Goal: Task Accomplishment & Management: Use online tool/utility

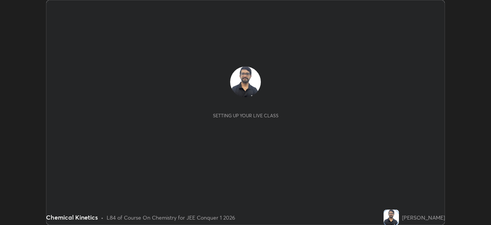
scroll to position [225, 491]
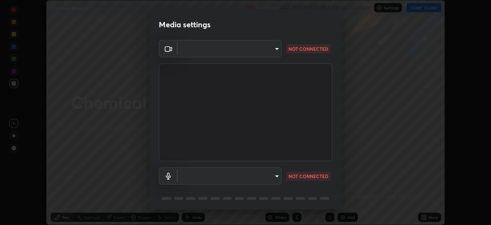
type input "7d393a75b5efabb373047579b199f96731eb4933b6c70bc853c0b4e4a878a56a"
type input "communications"
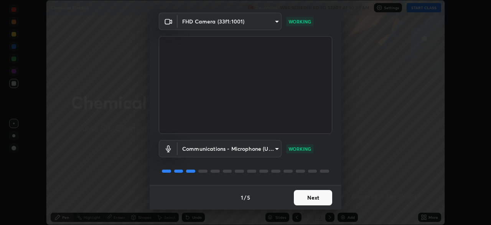
click at [321, 198] on button "Next" at bounding box center [313, 197] width 38 height 15
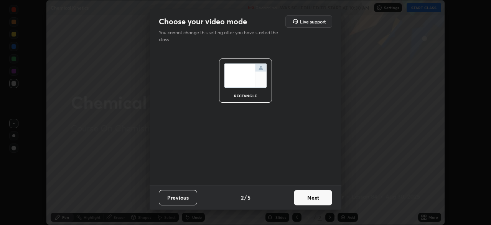
scroll to position [0, 0]
click at [322, 201] on button "Next" at bounding box center [313, 197] width 38 height 15
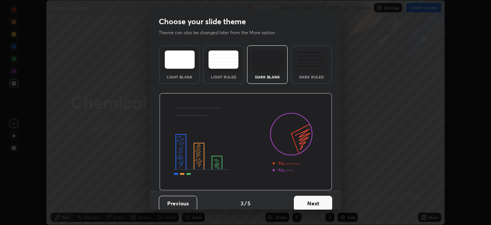
click at [322, 200] on button "Next" at bounding box center [313, 202] width 38 height 15
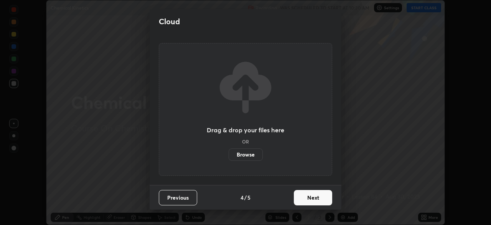
click at [321, 203] on button "Next" at bounding box center [313, 197] width 38 height 15
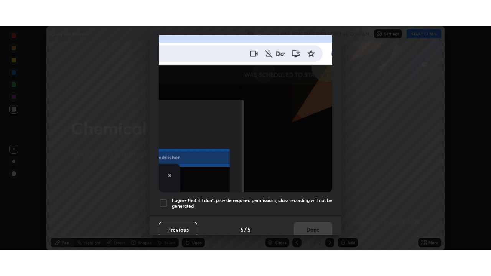
scroll to position [184, 0]
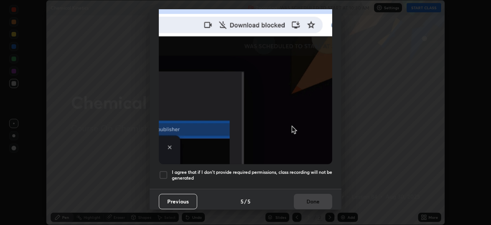
click at [163, 170] on div at bounding box center [163, 174] width 9 height 9
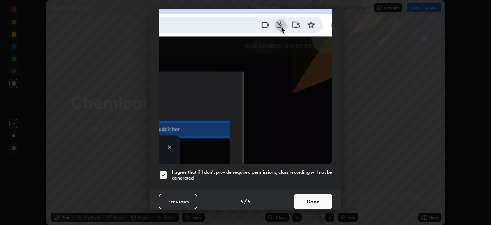
click at [314, 200] on button "Done" at bounding box center [313, 200] width 38 height 15
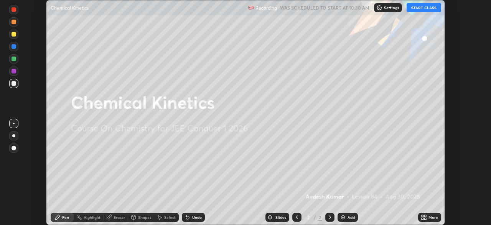
click at [423, 218] on icon at bounding box center [423, 218] width 2 height 2
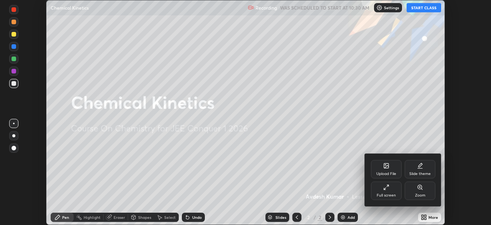
click at [387, 193] on div "Full screen" at bounding box center [386, 195] width 19 height 4
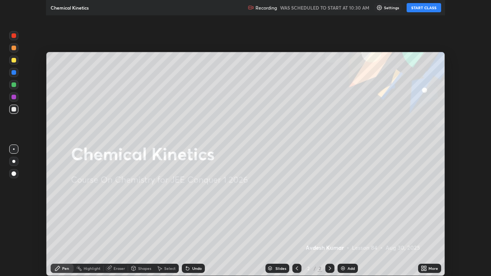
scroll to position [276, 491]
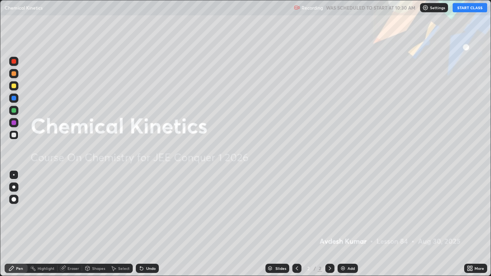
click at [471, 10] on button "START CLASS" at bounding box center [470, 7] width 35 height 9
click at [17, 187] on div at bounding box center [13, 187] width 9 height 9
click at [340, 224] on img at bounding box center [343, 269] width 6 height 6
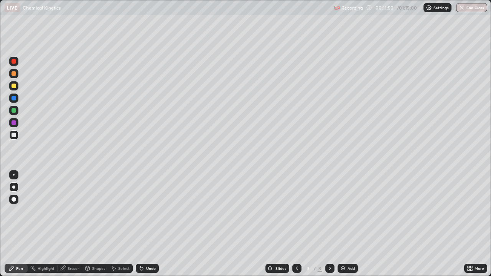
click at [17, 187] on div at bounding box center [13, 187] width 9 height 9
click at [148, 224] on div "Undo" at bounding box center [147, 268] width 23 height 9
click at [17, 86] on div at bounding box center [13, 85] width 9 height 9
click at [150, 224] on div "Undo" at bounding box center [151, 269] width 10 height 4
click at [149, 224] on div "Undo" at bounding box center [151, 269] width 10 height 4
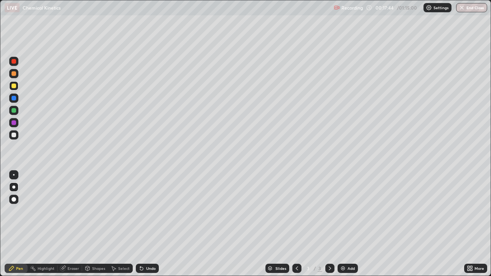
click at [146, 224] on div "Undo" at bounding box center [147, 268] width 23 height 9
click at [147, 224] on div "Undo" at bounding box center [147, 268] width 23 height 9
click at [149, 224] on div "Undo" at bounding box center [147, 268] width 23 height 9
click at [148, 224] on div "Undo" at bounding box center [147, 268] width 23 height 9
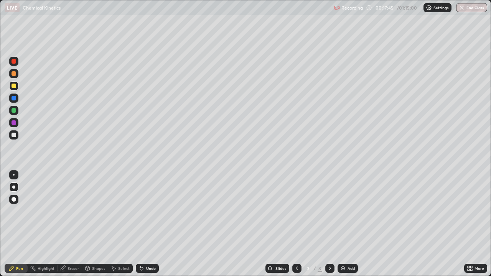
click at [147, 224] on div "Undo" at bounding box center [147, 268] width 23 height 9
click at [149, 224] on div "Undo" at bounding box center [147, 268] width 23 height 9
click at [148, 224] on div "Undo" at bounding box center [147, 268] width 23 height 9
click at [149, 224] on div "Undo" at bounding box center [147, 268] width 23 height 9
click at [15, 111] on div at bounding box center [14, 110] width 5 height 5
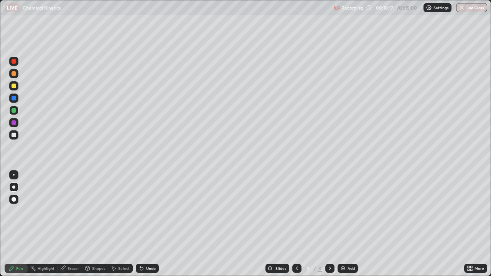
click at [154, 224] on div "Undo" at bounding box center [147, 268] width 23 height 9
click at [13, 135] on div at bounding box center [14, 135] width 5 height 5
